Goal: Information Seeking & Learning: Check status

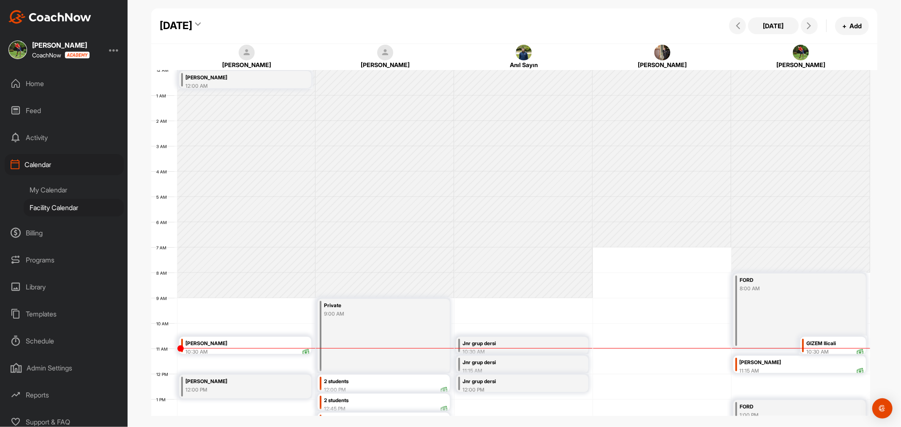
scroll to position [146, 0]
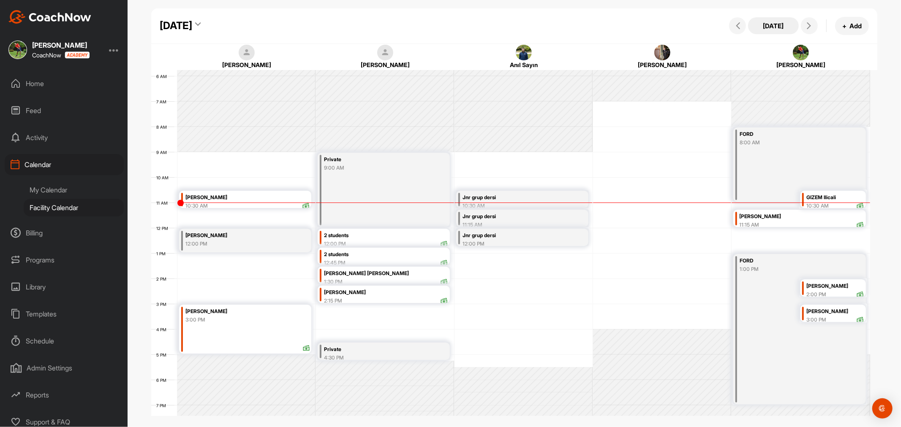
click at [769, 27] on button "[DATE]" at bounding box center [773, 25] width 51 height 17
click at [352, 183] on div "Private 9:00 AM" at bounding box center [384, 190] width 132 height 74
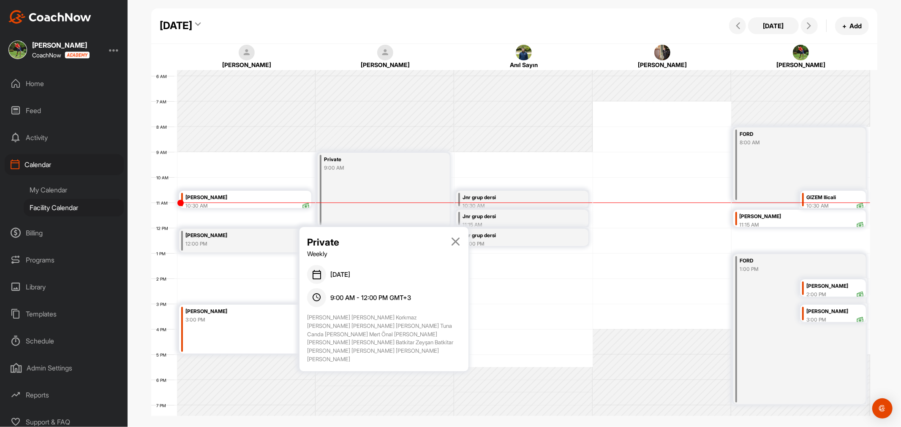
drag, startPoint x: 411, startPoint y: 352, endPoint x: 305, endPoint y: 315, distance: 113.0
click at [305, 315] on div "Private Weekly [DATE] 9:00 AM - 12:00 PM GMT+3 [PERSON_NAME] [PERSON_NAME] [PER…" at bounding box center [383, 299] width 169 height 144
click at [513, 201] on div "Jnr grup dersi" at bounding box center [514, 198] width 103 height 10
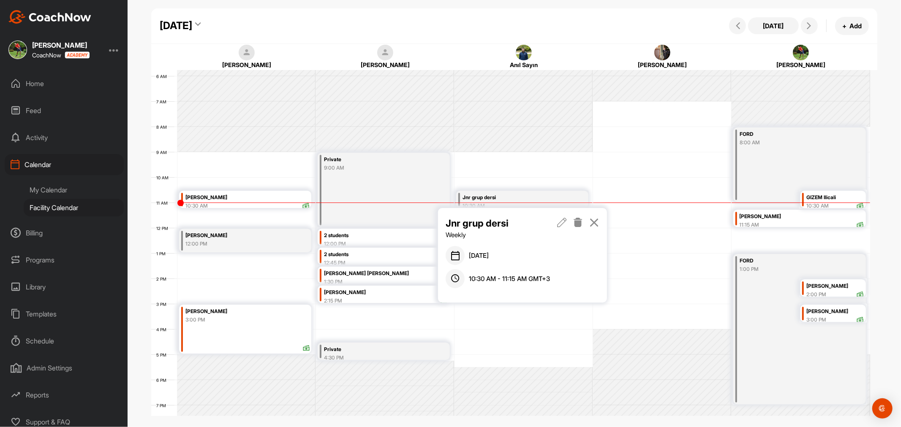
click at [592, 220] on icon at bounding box center [594, 222] width 10 height 9
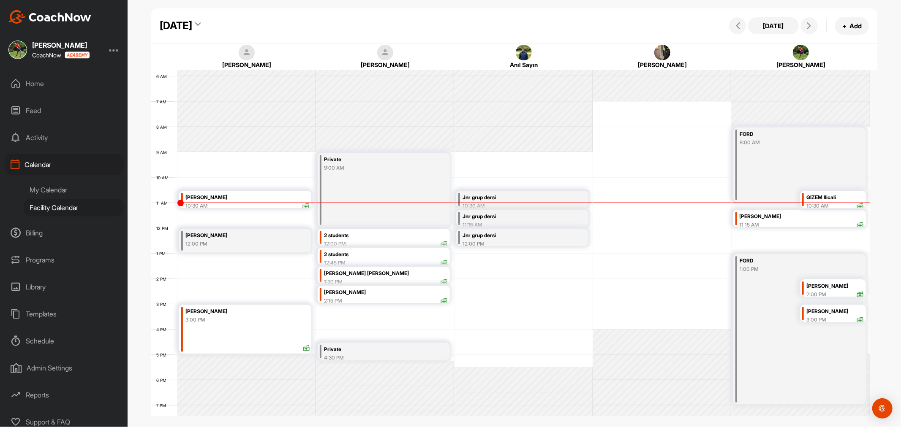
click at [557, 212] on div "Jnr grup dersi" at bounding box center [514, 217] width 103 height 10
click at [555, 241] on div "Jnr grup dersi Weekly" at bounding box center [522, 247] width 153 height 24
click at [562, 243] on icon at bounding box center [562, 241] width 10 height 9
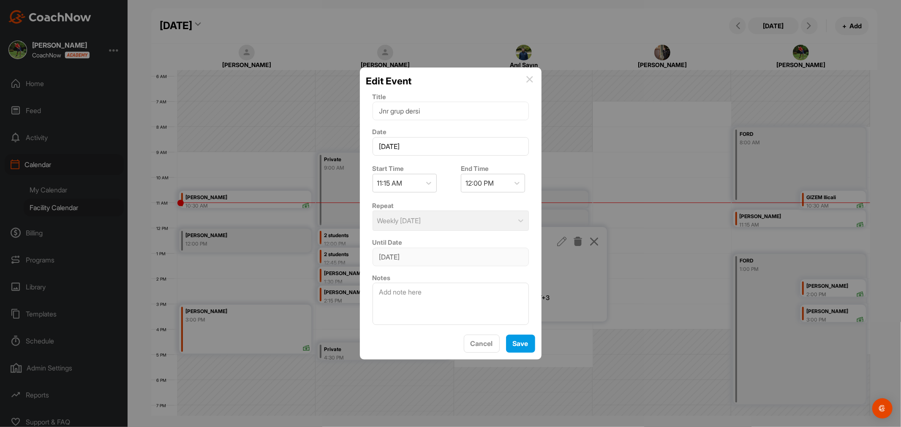
click at [530, 79] on img at bounding box center [529, 79] width 7 height 7
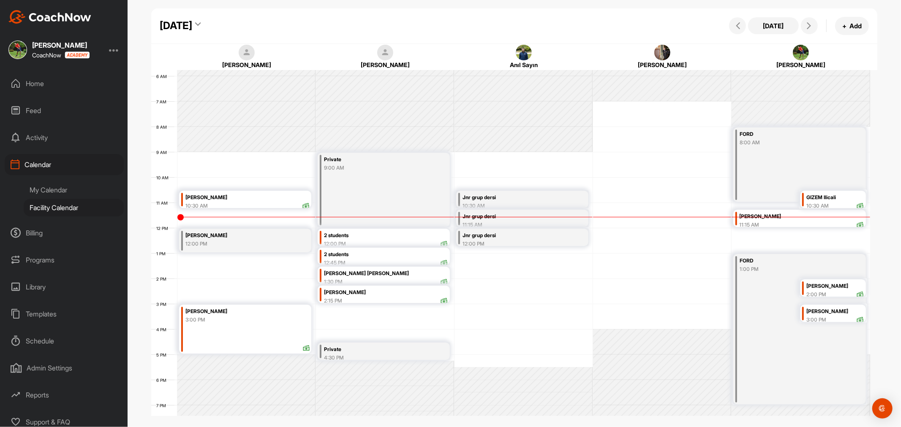
click at [403, 177] on div "Private 9:00 AM" at bounding box center [384, 190] width 132 height 74
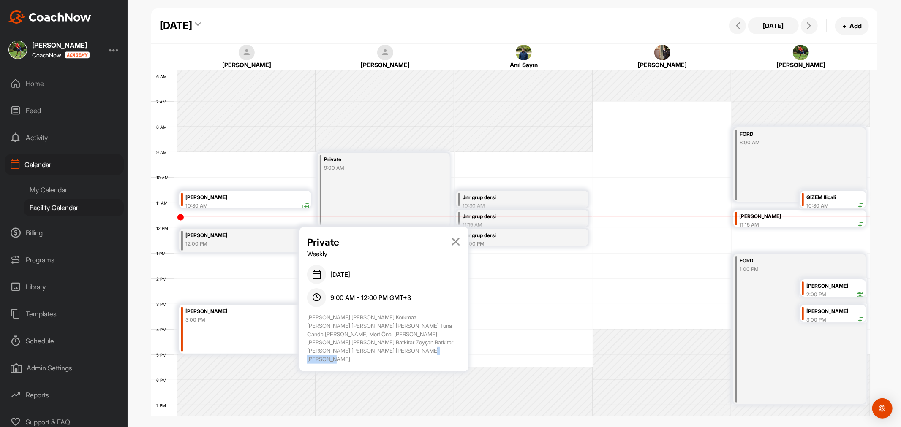
drag, startPoint x: 307, startPoint y: 351, endPoint x: 337, endPoint y: 354, distance: 29.2
click at [337, 354] on div "[PERSON_NAME] [PERSON_NAME] Korkmaz [PERSON_NAME] [PERSON_NAME] [PERSON_NAME] T…" at bounding box center [383, 339] width 153 height 50
click at [458, 243] on icon at bounding box center [456, 241] width 10 height 9
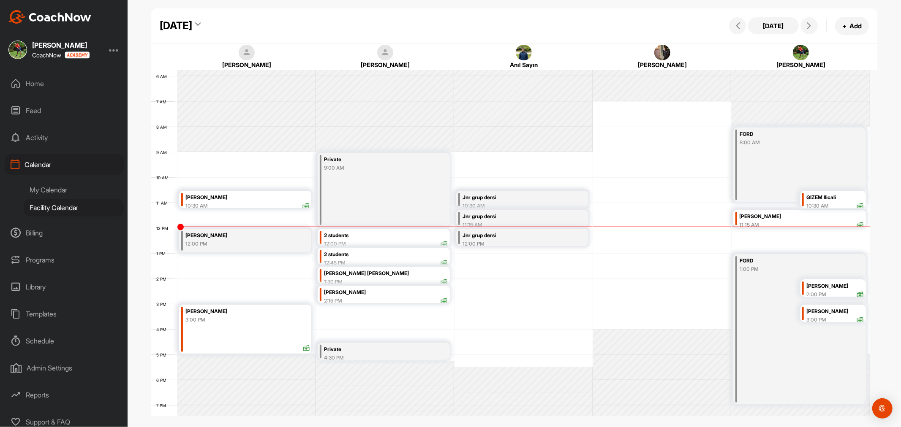
click at [355, 171] on div "9:00 AM" at bounding box center [375, 168] width 103 height 8
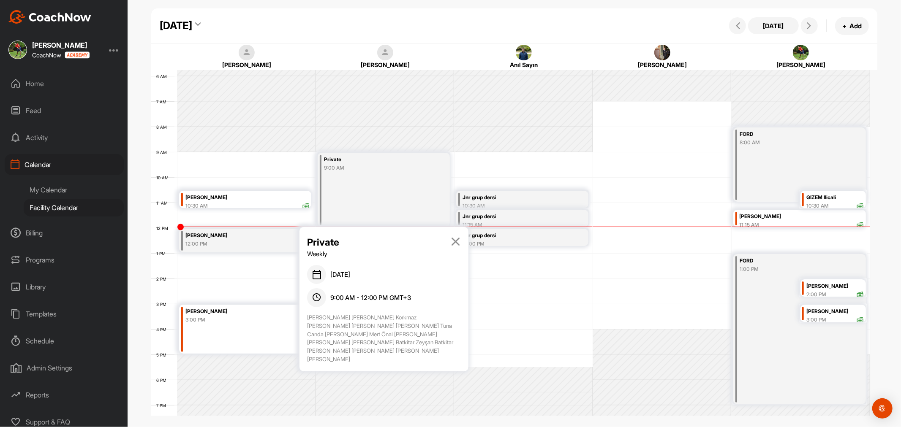
click at [456, 243] on icon at bounding box center [456, 241] width 10 height 9
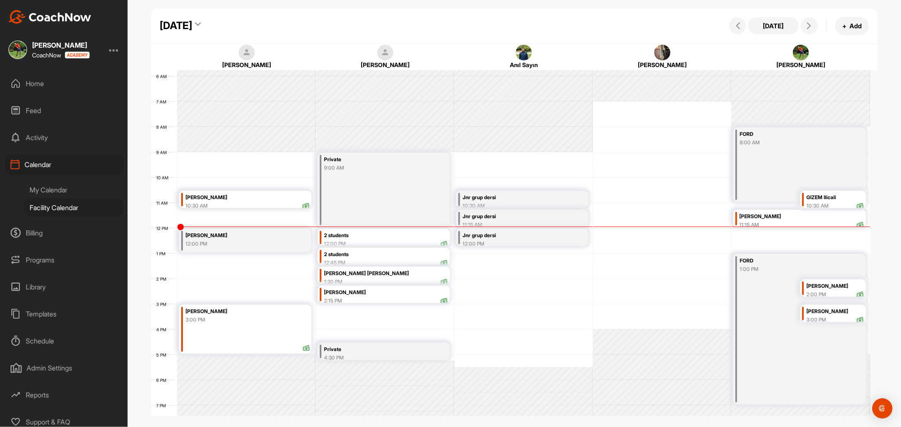
click at [363, 237] on div "2 students" at bounding box center [386, 236] width 124 height 10
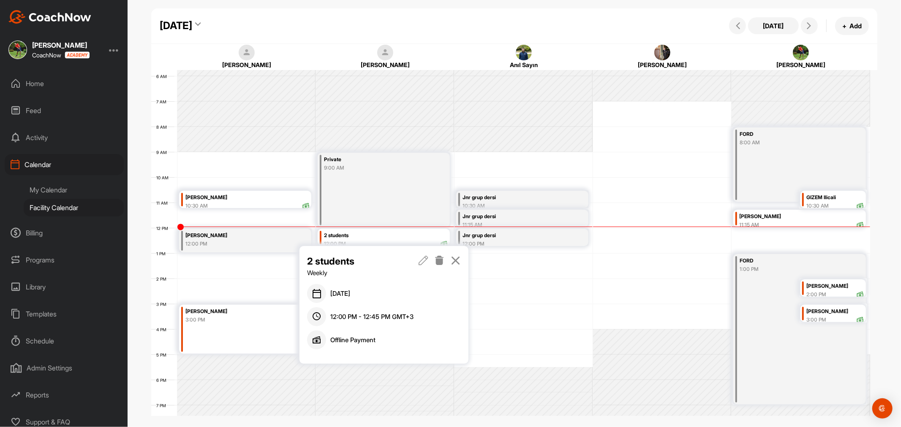
click at [455, 266] on link at bounding box center [456, 266] width 10 height 24
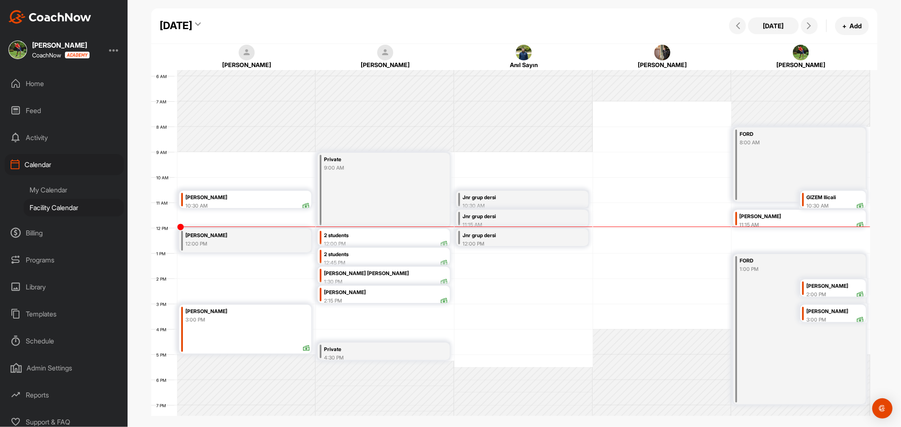
click at [400, 256] on div "2 students" at bounding box center [386, 255] width 124 height 10
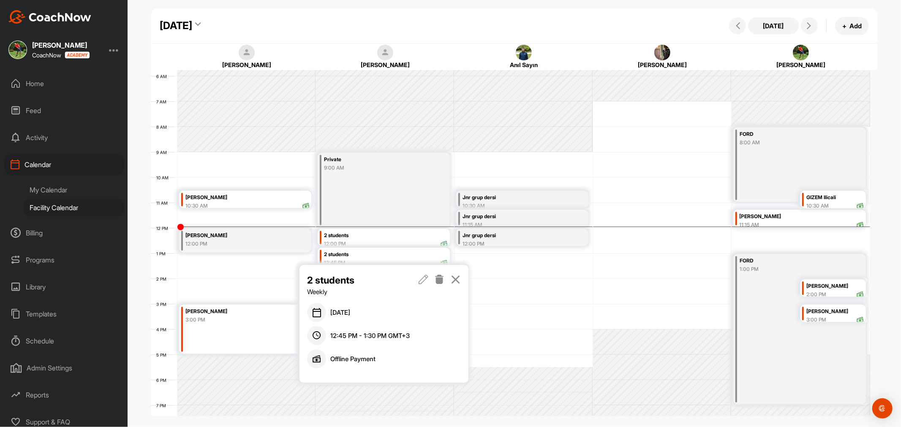
click at [454, 280] on icon at bounding box center [456, 279] width 10 height 9
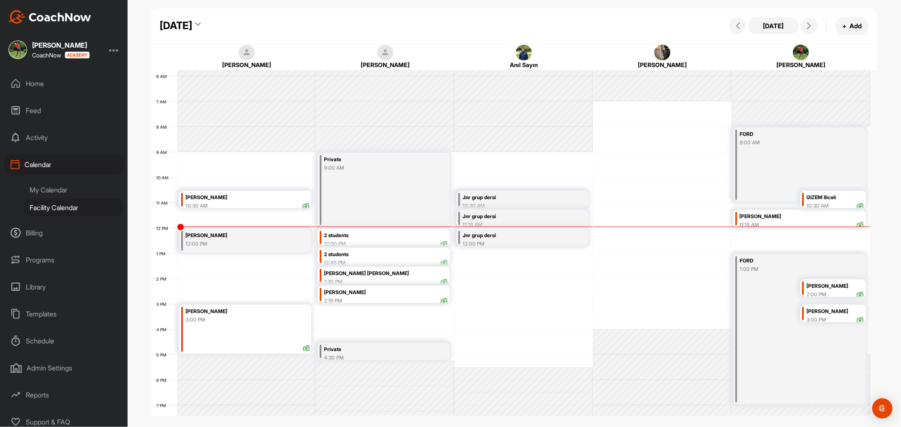
click at [386, 352] on div "Private" at bounding box center [375, 350] width 103 height 10
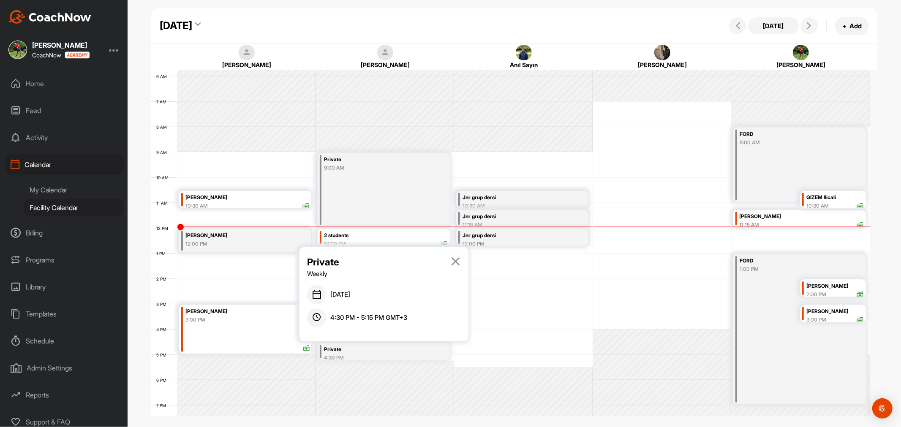
click at [457, 261] on icon at bounding box center [456, 261] width 10 height 9
